Goal: Task Accomplishment & Management: Manage account settings

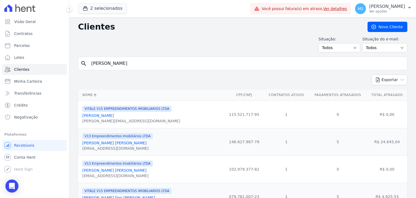
type input "[PERSON_NAME]"
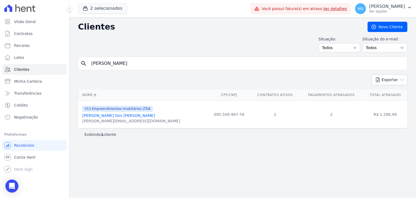
click at [113, 114] on link "[PERSON_NAME] Dos [PERSON_NAME]" at bounding box center [118, 115] width 73 height 4
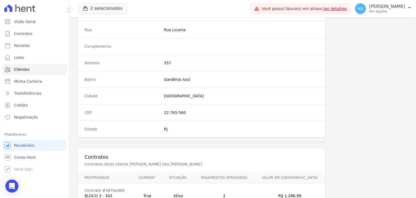
scroll to position [307, 0]
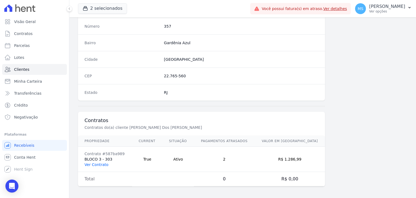
click at [95, 164] on link "Ver Contrato" at bounding box center [96, 164] width 24 height 4
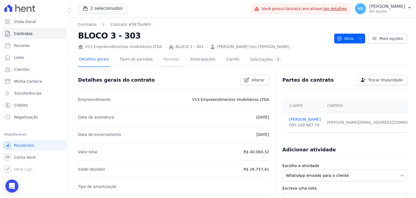
click at [168, 61] on link "Parcelas" at bounding box center [171, 60] width 18 height 14
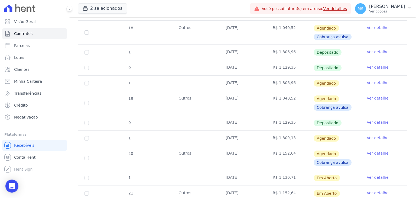
scroll to position [298, 0]
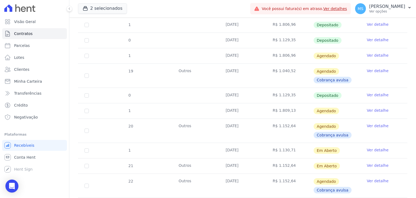
click at [372, 126] on link "Ver detalhe" at bounding box center [377, 125] width 22 height 5
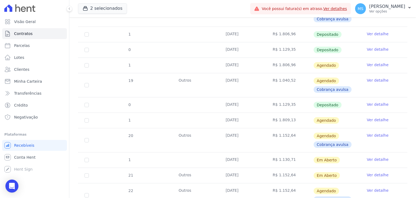
scroll to position [298, 0]
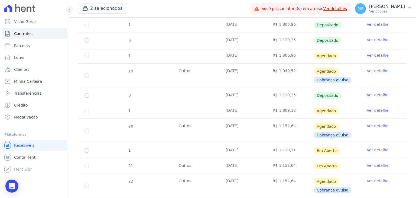
click at [373, 150] on link "Ver detalhe" at bounding box center [377, 149] width 22 height 5
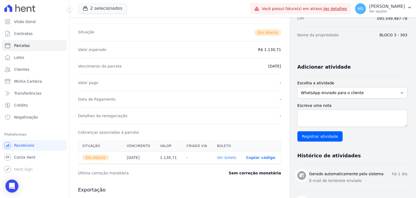
scroll to position [81, 0]
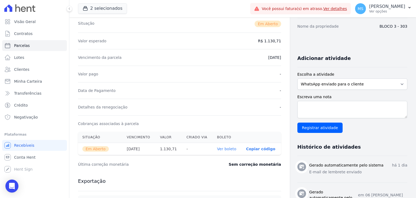
click at [225, 147] on link "Ver boleto" at bounding box center [226, 148] width 19 height 4
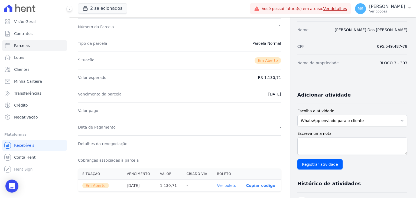
scroll to position [0, 0]
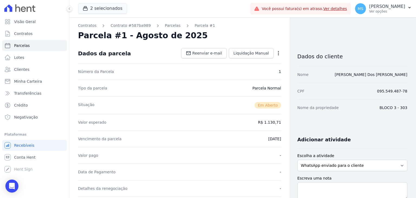
click at [278, 53] on div "Contratos Contrato #587ba989 [GEOGRAPHIC_DATA] Parcela #1 Parcela #1 - Agosto d…" at bounding box center [179, 196] width 220 height 359
click at [278, 53] on icon "button" at bounding box center [278, 52] width 5 height 5
click at [261, 71] on link "Cancelar Cobrança" at bounding box center [255, 70] width 48 height 10
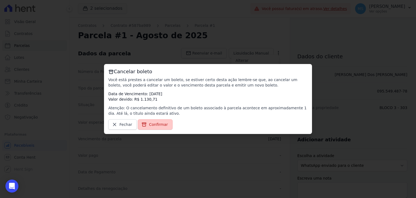
click at [152, 127] on link "Confirmar" at bounding box center [155, 124] width 35 height 10
